Goal: Task Accomplishment & Management: Complete application form

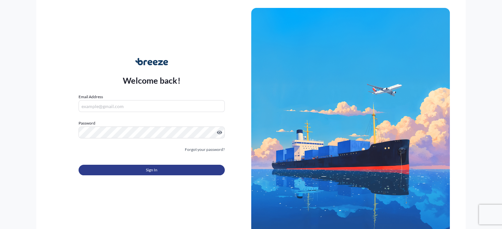
type input "[EMAIL_ADDRESS][DOMAIN_NAME]"
click at [126, 168] on button "Sign In" at bounding box center [152, 170] width 146 height 11
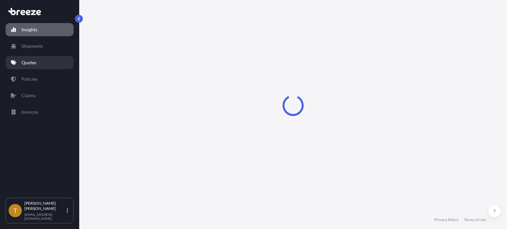
select select "2025"
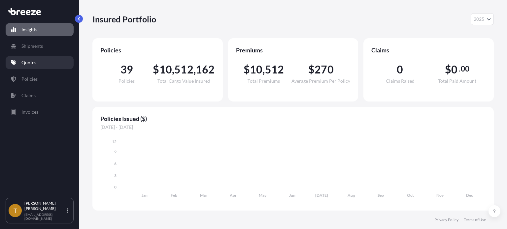
click at [30, 66] on link "Quotes" at bounding box center [40, 62] width 68 height 13
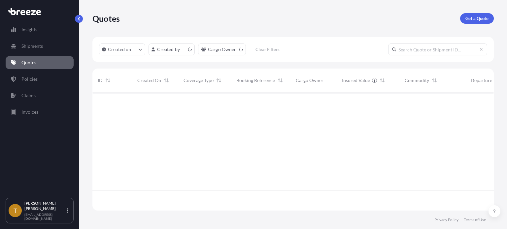
scroll to position [117, 396]
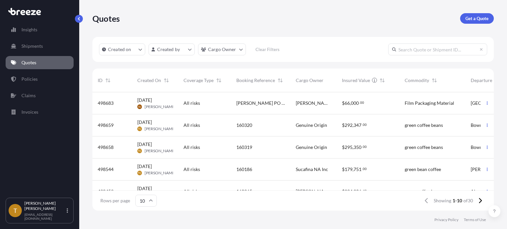
click at [260, 149] on div "160319" at bounding box center [260, 147] width 49 height 7
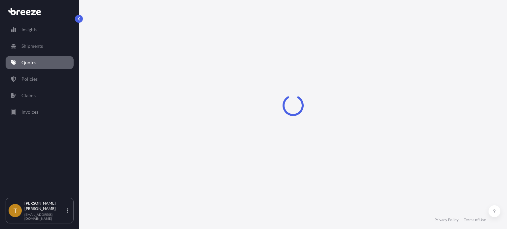
select select "Road"
select select "2"
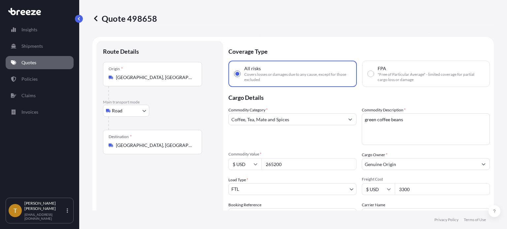
click at [189, 80] on input "[GEOGRAPHIC_DATA], [GEOGRAPHIC_DATA], [GEOGRAPHIC_DATA]" at bounding box center [155, 77] width 78 height 7
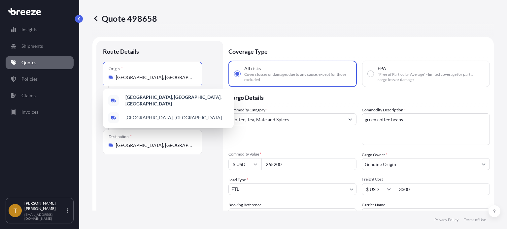
click at [189, 80] on input "[GEOGRAPHIC_DATA], [GEOGRAPHIC_DATA], [GEOGRAPHIC_DATA]" at bounding box center [155, 77] width 78 height 7
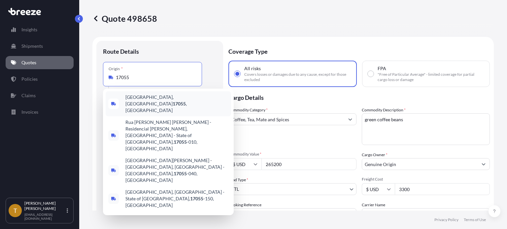
click at [163, 101] on span "[GEOGRAPHIC_DATA], [GEOGRAPHIC_DATA] 17055 , [GEOGRAPHIC_DATA]" at bounding box center [176, 104] width 103 height 20
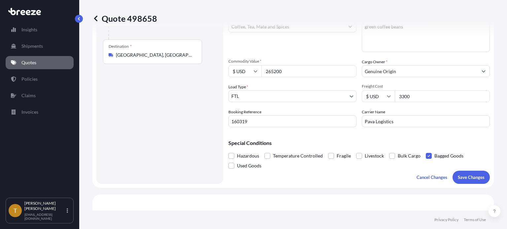
scroll to position [165, 0]
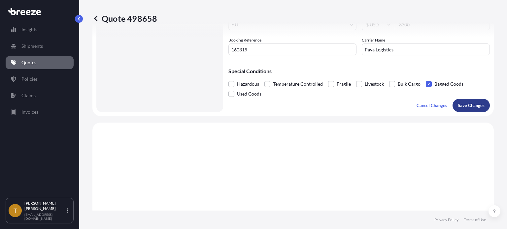
type input "[GEOGRAPHIC_DATA], [GEOGRAPHIC_DATA] 17055, [GEOGRAPHIC_DATA]"
click at [467, 107] on p "Save Changes" at bounding box center [471, 105] width 27 height 7
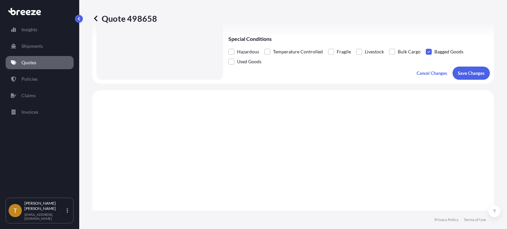
select select "Road"
select select "2"
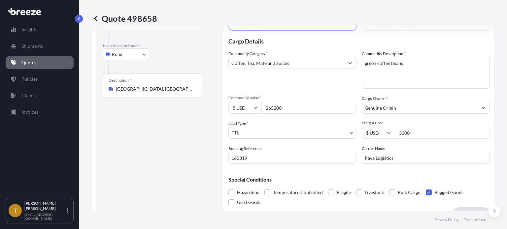
scroll to position [0, 0]
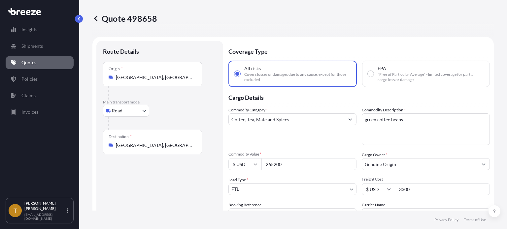
click at [188, 80] on input "[GEOGRAPHIC_DATA], [GEOGRAPHIC_DATA], [GEOGRAPHIC_DATA]" at bounding box center [155, 77] width 78 height 7
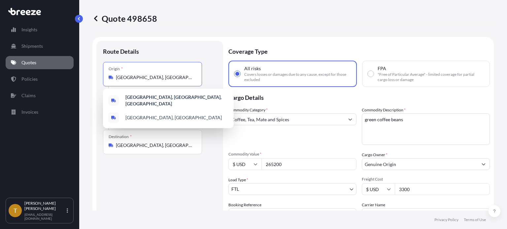
click at [188, 80] on input "[GEOGRAPHIC_DATA], [GEOGRAPHIC_DATA], [GEOGRAPHIC_DATA]" at bounding box center [155, 77] width 78 height 7
drag, startPoint x: 132, startPoint y: 213, endPoint x: 137, endPoint y: 202, distance: 12.5
click at [133, 209] on div "Quote 498658 Route Details Place of loading Road Road Rail Origin * [GEOGRAPHIC…" at bounding box center [293, 114] width 428 height 229
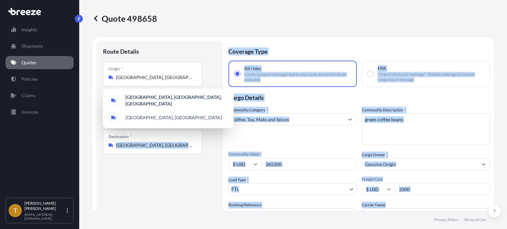
scroll to position [5, 0]
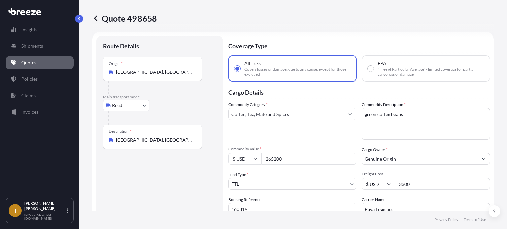
click at [187, 72] on input "[GEOGRAPHIC_DATA], [GEOGRAPHIC_DATA], [GEOGRAPHIC_DATA]" at bounding box center [155, 72] width 78 height 7
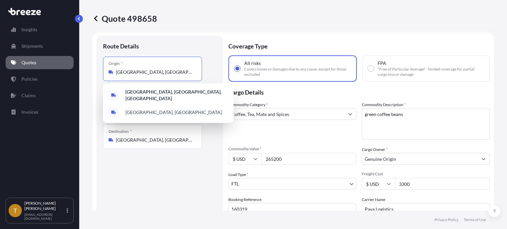
click at [187, 72] on input "[GEOGRAPHIC_DATA], [GEOGRAPHIC_DATA], [GEOGRAPHIC_DATA]" at bounding box center [155, 72] width 78 height 7
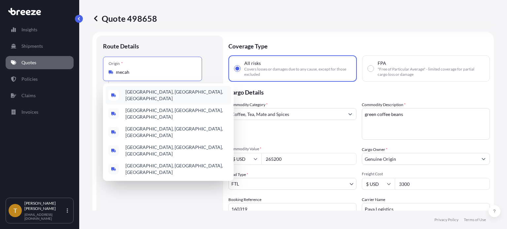
click at [155, 96] on span "[GEOGRAPHIC_DATA], [GEOGRAPHIC_DATA], [GEOGRAPHIC_DATA]" at bounding box center [176, 95] width 103 height 13
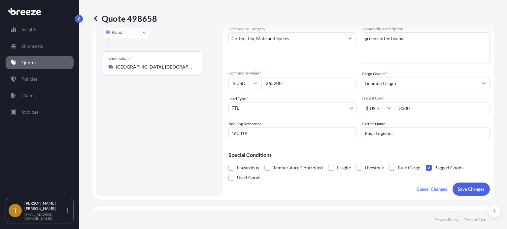
scroll to position [137, 0]
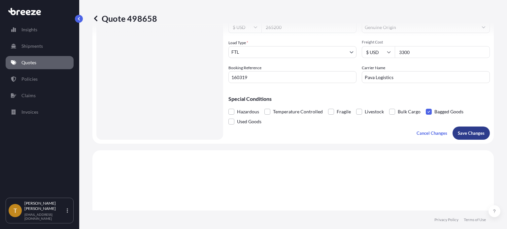
type input "[GEOGRAPHIC_DATA], [GEOGRAPHIC_DATA], [GEOGRAPHIC_DATA]"
click at [471, 130] on p "Save Changes" at bounding box center [471, 133] width 27 height 7
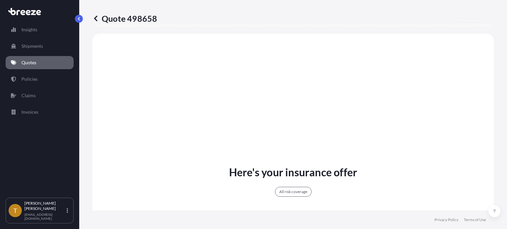
select select "Road"
select select "2"
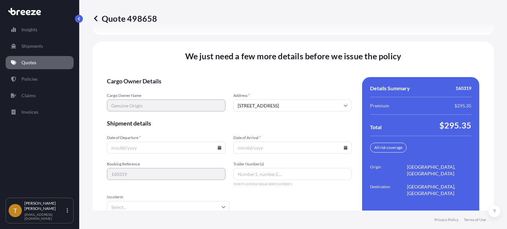
scroll to position [983, 0]
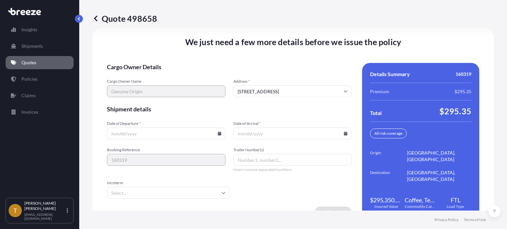
click at [150, 132] on input "Date of Departure *" at bounding box center [166, 134] width 118 height 12
click at [219, 133] on icon at bounding box center [220, 134] width 4 height 4
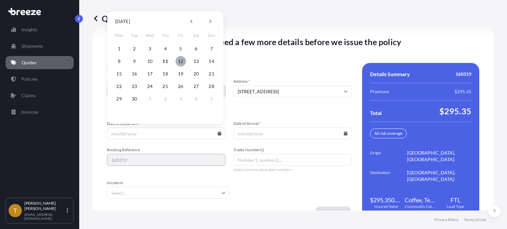
click at [179, 61] on button "12" at bounding box center [180, 61] width 11 height 11
type input "[DATE]"
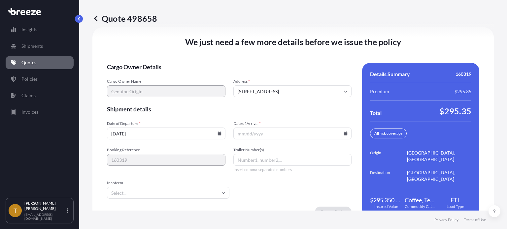
click at [248, 129] on input "Date of Arrival *" at bounding box center [292, 134] width 118 height 12
click at [344, 134] on icon at bounding box center [346, 134] width 4 height 4
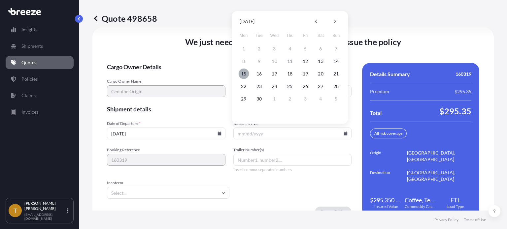
click at [242, 75] on button "15" at bounding box center [243, 74] width 11 height 11
type input "[DATE]"
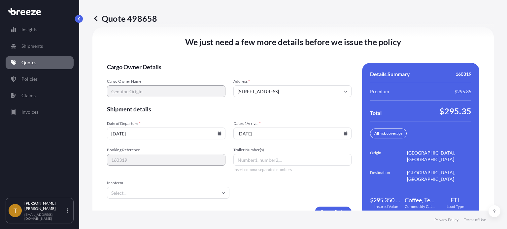
click at [241, 155] on input "Trailer Number(s)" at bounding box center [292, 160] width 118 height 12
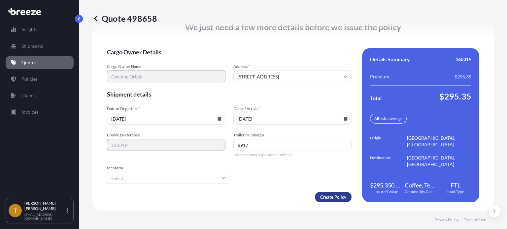
type input "8917"
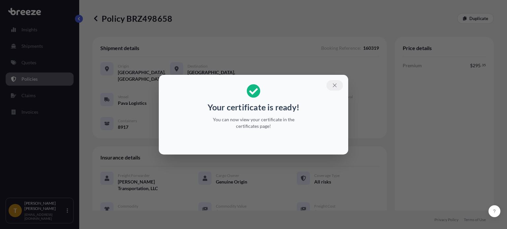
click at [337, 85] on icon "button" at bounding box center [335, 86] width 6 height 6
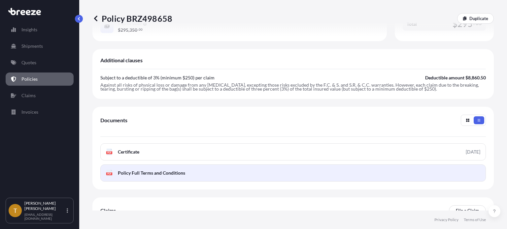
scroll to position [249, 0]
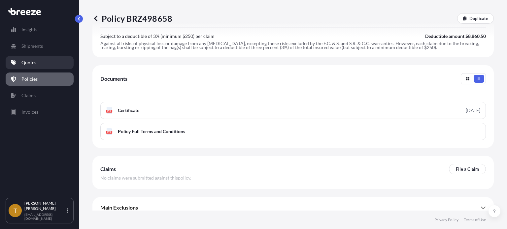
click at [36, 65] on p "Quotes" at bounding box center [28, 62] width 15 height 7
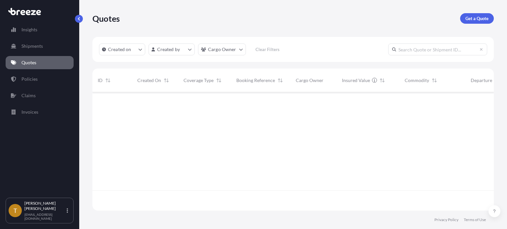
scroll to position [117, 396]
click at [37, 79] on p "Policies" at bounding box center [29, 79] width 16 height 7
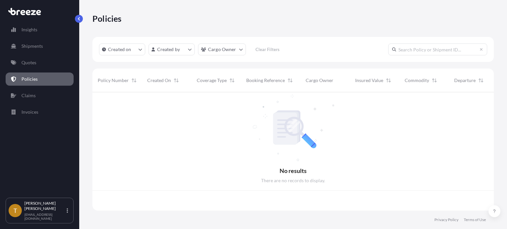
scroll to position [117, 396]
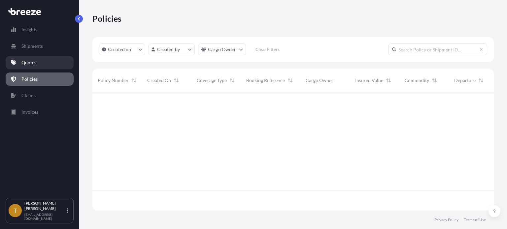
click at [33, 58] on link "Quotes" at bounding box center [40, 62] width 68 height 13
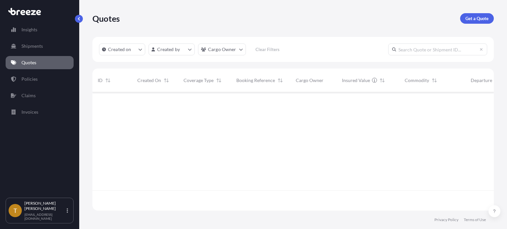
scroll to position [117, 396]
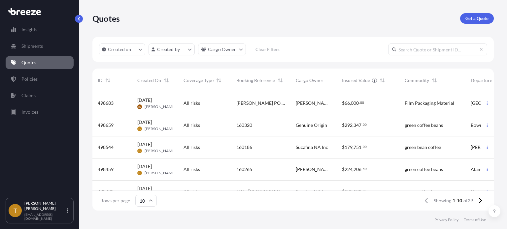
click at [266, 122] on div "160320" at bounding box center [260, 125] width 49 height 7
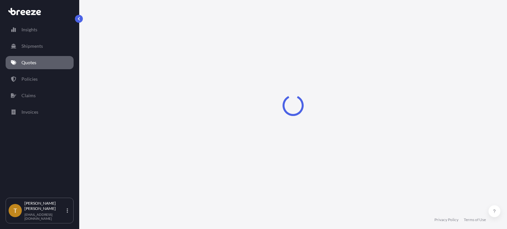
select select "Road"
select select "2"
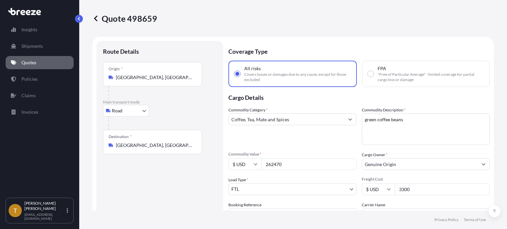
click at [191, 80] on input "[GEOGRAPHIC_DATA], [GEOGRAPHIC_DATA], [GEOGRAPHIC_DATA]" at bounding box center [155, 77] width 78 height 7
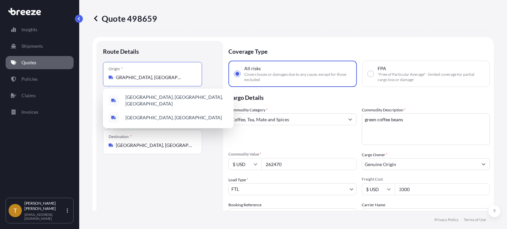
type input "[GEOGRAPHIC_DATA], [GEOGRAPHIC_DATA], USAmechanicsburg"
click at [151, 78] on input "[GEOGRAPHIC_DATA], [GEOGRAPHIC_DATA], USAmechanicsburg" at bounding box center [155, 77] width 78 height 7
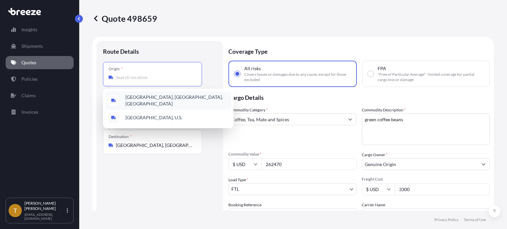
scroll to position [0, 0]
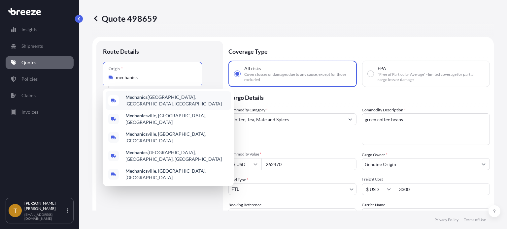
click at [151, 100] on span "[GEOGRAPHIC_DATA], [GEOGRAPHIC_DATA], [GEOGRAPHIC_DATA]" at bounding box center [176, 100] width 103 height 13
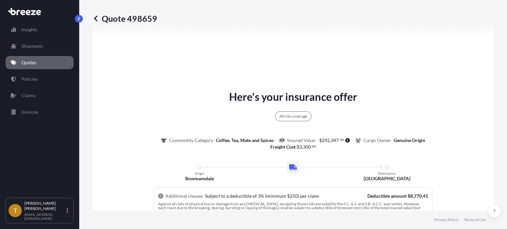
scroll to position [99, 0]
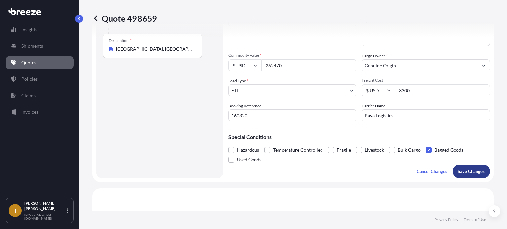
type input "[GEOGRAPHIC_DATA], [GEOGRAPHIC_DATA], [GEOGRAPHIC_DATA]"
click at [464, 170] on p "Save Changes" at bounding box center [471, 171] width 27 height 7
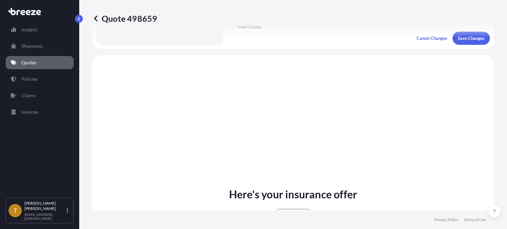
scroll to position [254, 0]
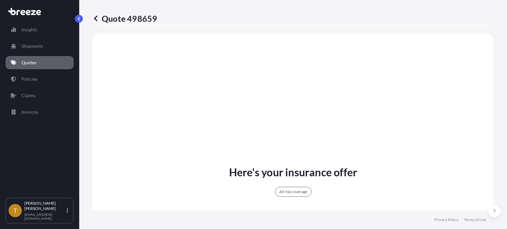
select select "Road"
select select "2"
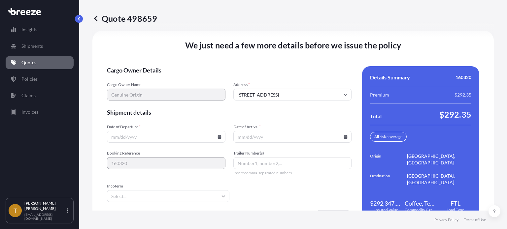
scroll to position [983, 0]
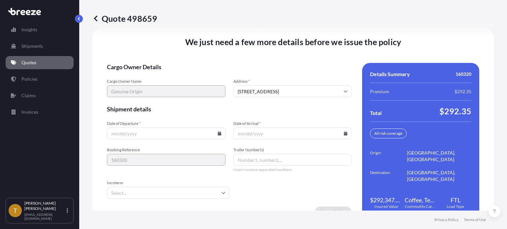
click at [218, 133] on icon at bounding box center [220, 134] width 4 height 4
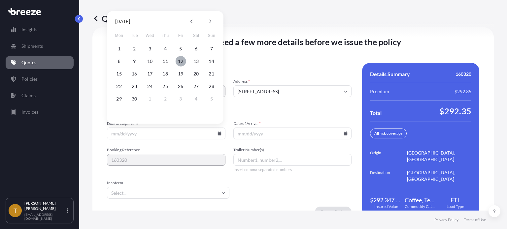
click at [179, 62] on button "12" at bounding box center [180, 61] width 11 height 11
type input "[DATE]"
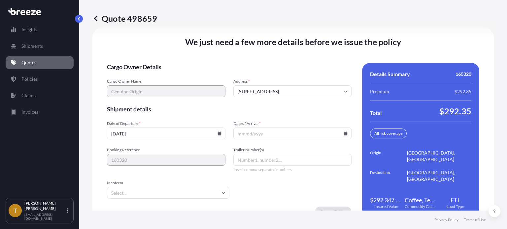
click at [342, 135] on input "Date of Arrival *" at bounding box center [292, 134] width 118 height 12
click at [344, 133] on icon at bounding box center [346, 134] width 4 height 4
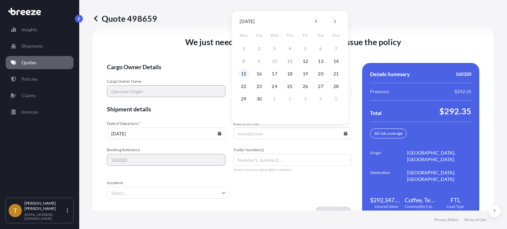
click at [244, 74] on button "15" at bounding box center [243, 74] width 11 height 11
type input "[DATE]"
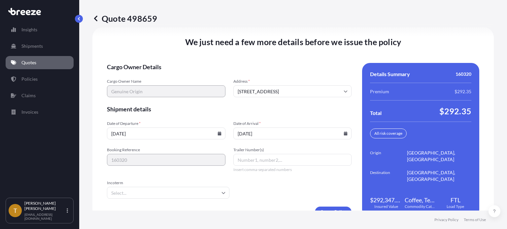
click at [252, 156] on input "Trailer Number(s)" at bounding box center [292, 160] width 118 height 12
type input "8419"
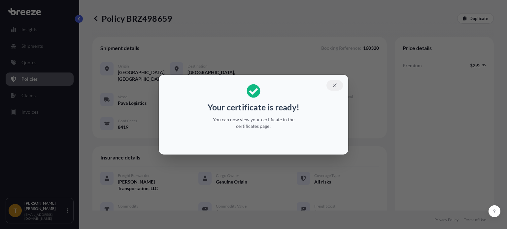
click at [335, 83] on icon "button" at bounding box center [335, 86] width 6 height 6
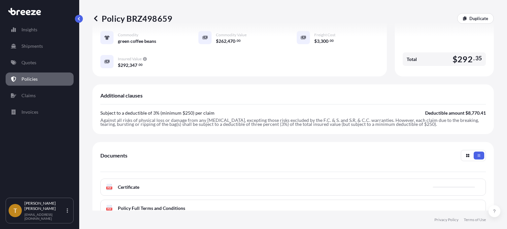
scroll to position [198, 0]
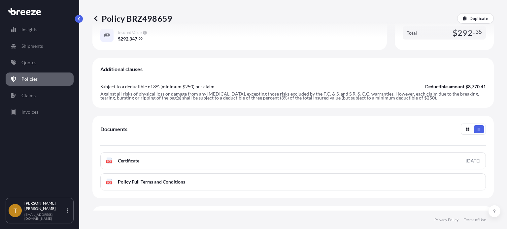
drag, startPoint x: 129, startPoint y: 154, endPoint x: -279, endPoint y: 23, distance: 428.7
click at [232, 134] on div "Documents" at bounding box center [293, 135] width 386 height 22
